Goal: Check status

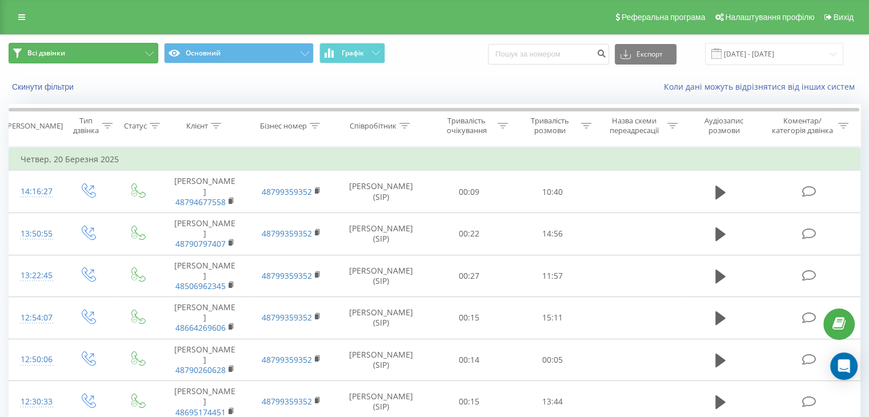
click at [98, 55] on button "Всі дзвінки" at bounding box center [84, 53] width 150 height 21
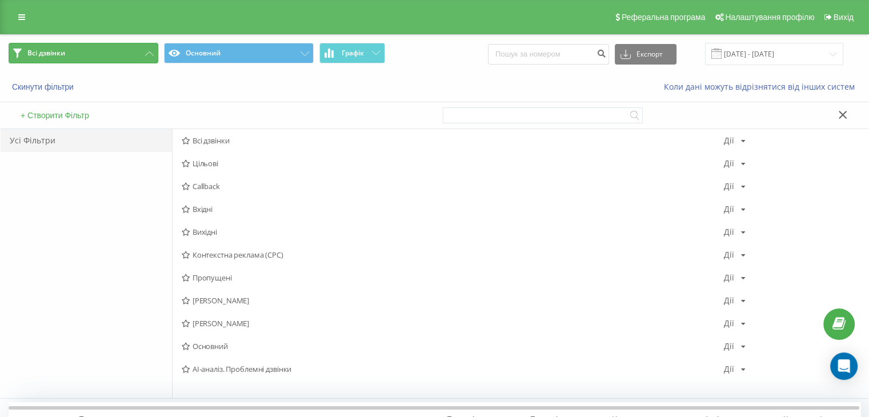
click at [98, 55] on button "Всі дзвінки" at bounding box center [84, 53] width 150 height 21
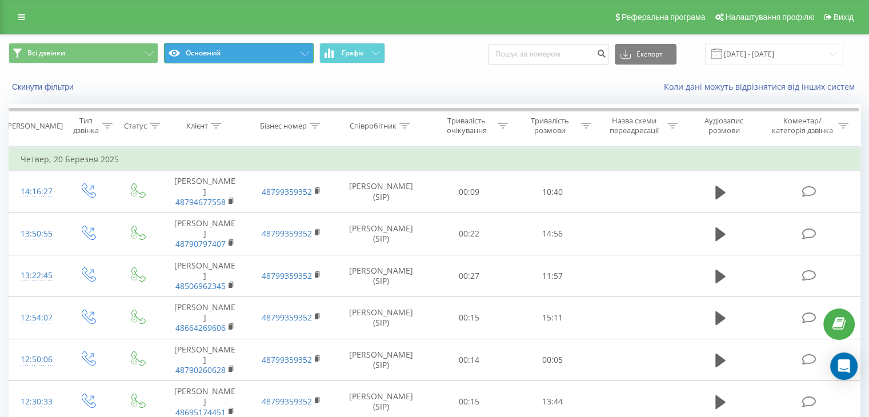
click at [167, 61] on button "Основний" at bounding box center [239, 53] width 150 height 21
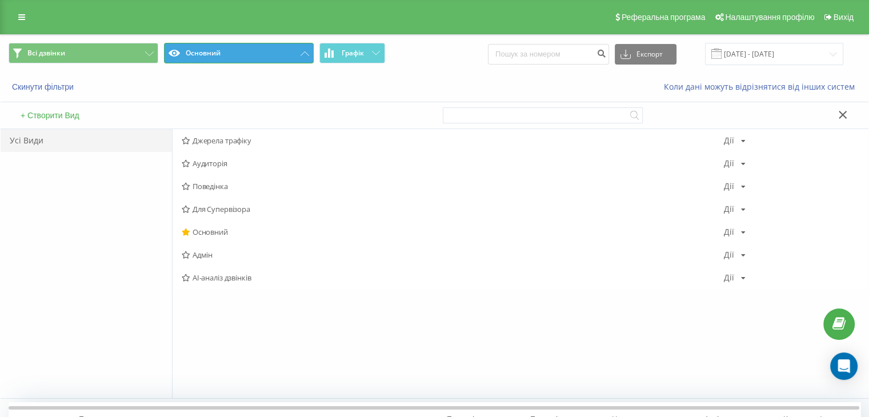
click at [168, 62] on button "Основний" at bounding box center [239, 53] width 150 height 21
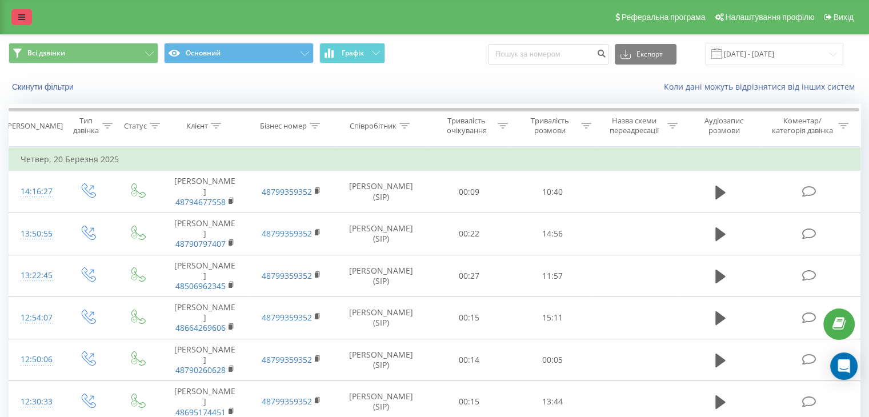
click at [17, 20] on link at bounding box center [21, 17] width 21 height 16
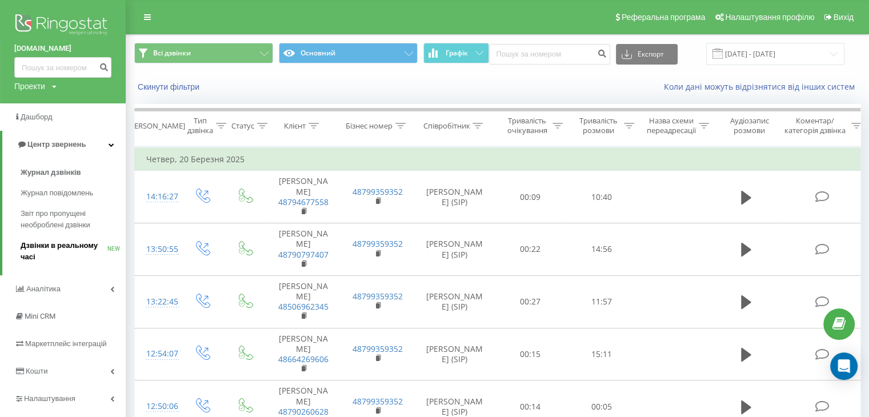
click at [64, 244] on span "Дзвінки в реальному часі" at bounding box center [64, 251] width 87 height 23
click at [71, 245] on span "Дзвінки в реальному часі" at bounding box center [64, 251] width 87 height 23
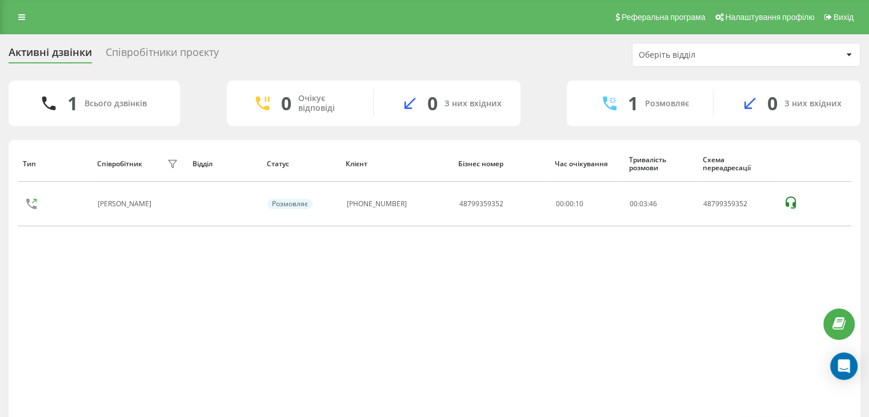
click at [116, 51] on div "Співробітники проєкту" at bounding box center [162, 55] width 113 height 18
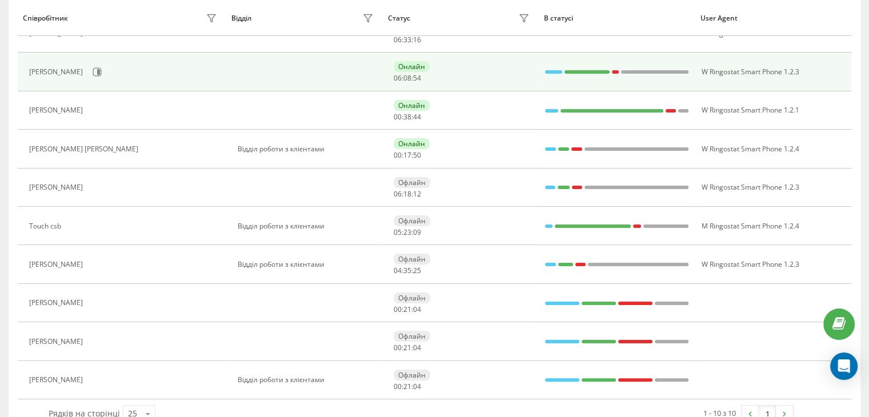
scroll to position [171, 0]
